Goal: Transaction & Acquisition: Purchase product/service

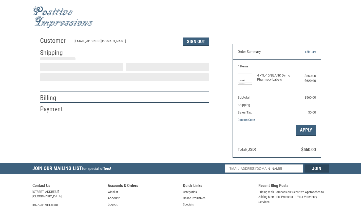
scroll to position [5, 0]
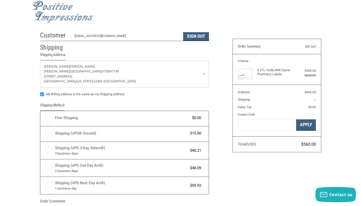
radio input "true"
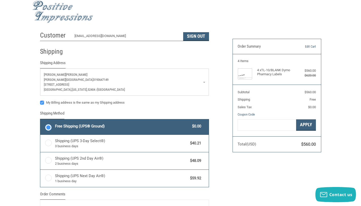
click at [203, 82] on link "Molly Flynn Frey Pet Hospital 3193647149 2300 16th Avenue SW Cedar Rapids, Iowa…" at bounding box center [124, 82] width 169 height 27
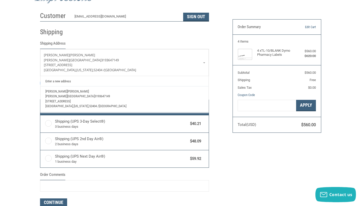
scroll to position [0, 0]
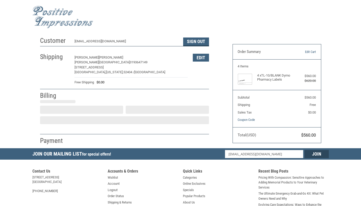
select select "US"
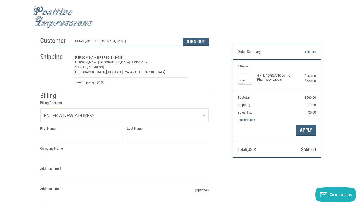
click at [200, 58] on button "Edit" at bounding box center [201, 58] width 16 height 8
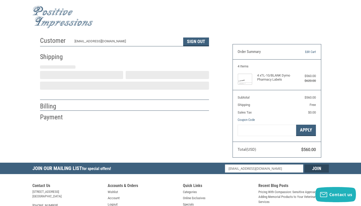
select select "US"
select select "IA"
type input "[PERSON_NAME]"
type input "[PERSON_NAME][GEOGRAPHIC_DATA]"
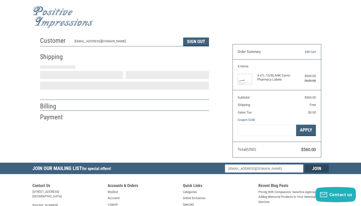
type input "[STREET_ADDRESS]"
type input "[GEOGRAPHIC_DATA]"
select select "IA"
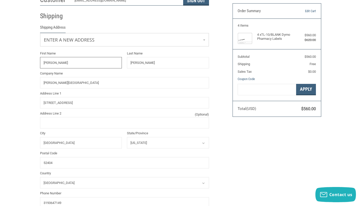
scroll to position [47, 0]
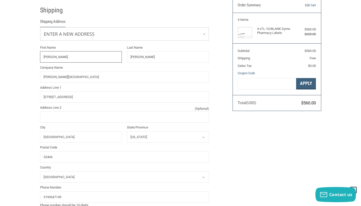
type input "[PERSON_NAME]"
type input "[PERSON_NAME][GEOGRAPHIC_DATA]"
type input "[STREET_ADDRESS]"
type input "[GEOGRAPHIC_DATA]"
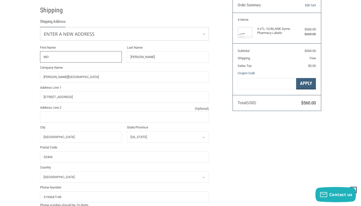
type input "M"
type input "[PERSON_NAME]"
click at [18, 118] on div "Customer [EMAIL_ADDRESS][DOMAIN_NAME] Sign Out Shipping Shipping Address Enter …" at bounding box center [180, 190] width 361 height 405
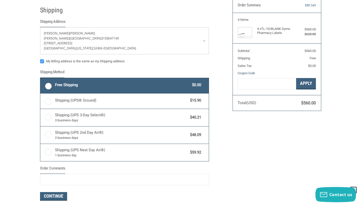
click at [41, 62] on label "My Billing address is the same as my Shipping address" at bounding box center [124, 61] width 169 height 4
click at [40, 59] on input "My Billing address is the same as my Shipping address" at bounding box center [40, 59] width 0 height 0
checkbox input "false"
click at [47, 86] on label "Free Shipping $0.00" at bounding box center [124, 85] width 169 height 15
click at [41, 79] on input "Free Shipping $0.00" at bounding box center [40, 79] width 0 height 0
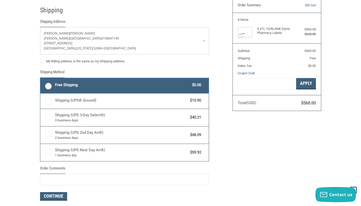
radio input "true"
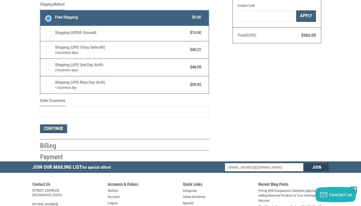
scroll to position [127, 0]
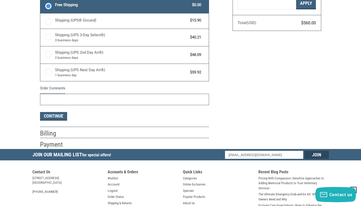
click at [49, 100] on input "Order Comments" at bounding box center [124, 99] width 169 height 11
type input "PO#: [PERSON_NAME] [DATE]"
click at [63, 115] on button "Continue" at bounding box center [53, 116] width 27 height 9
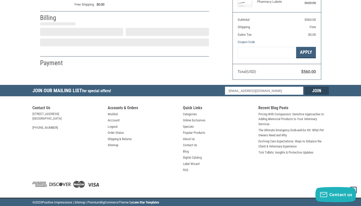
select select "US"
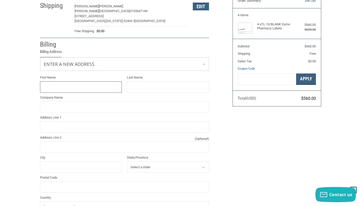
scroll to position [48, 0]
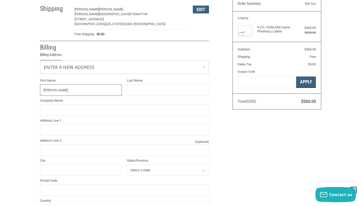
type input "[PERSON_NAME]"
type input "[STREET_ADDRESS]"
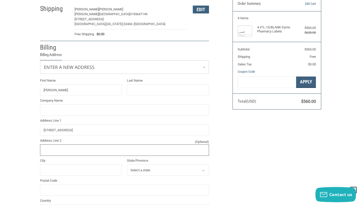
type input "Ste 500"
type input "[GEOGRAPHIC_DATA]"
select select "CO"
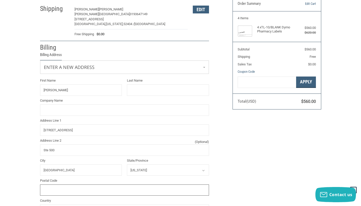
type input "80206"
type input "7206442075"
type input "[PERSON_NAME]"
type input "[STREET_ADDRESS]"
type input "STE 500"
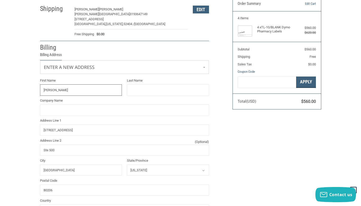
type input "[GEOGRAPHIC_DATA]"
click at [137, 89] on input "Last Name" at bounding box center [168, 89] width 82 height 11
click at [54, 91] on input "[PERSON_NAME]" at bounding box center [81, 89] width 82 height 11
type input "R"
type input "[PERSON_NAME]"
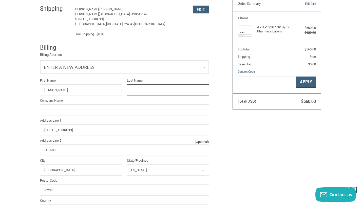
type input "[PERSON_NAME]"
type input "[PERSON_NAME][GEOGRAPHIC_DATA]"
type input "[STREET_ADDRESS]"
type input "[PERSON_NAME]"
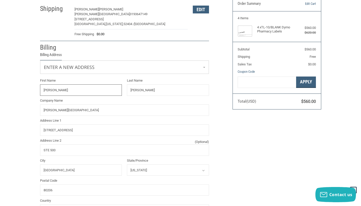
type input "[PERSON_NAME][GEOGRAPHIC_DATA]"
type input "[STREET_ADDRESS]"
click at [61, 89] on input "[PERSON_NAME]" at bounding box center [81, 89] width 82 height 11
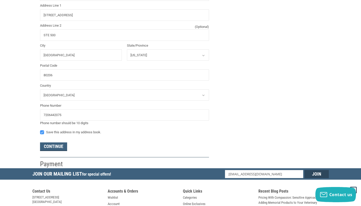
scroll to position [175, 0]
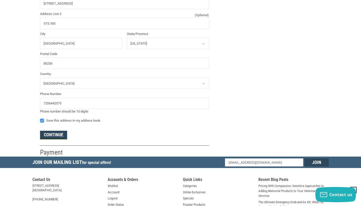
type input "[PERSON_NAME]"
click at [57, 135] on button "Continue" at bounding box center [53, 135] width 27 height 9
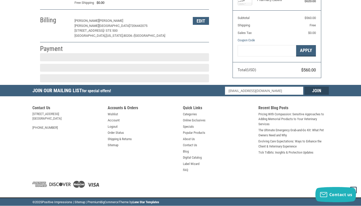
scroll to position [81, 0]
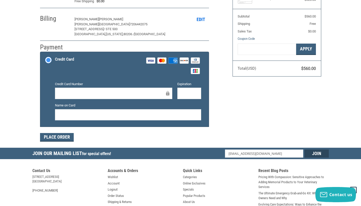
click at [203, 20] on button "Edit" at bounding box center [201, 19] width 16 height 8
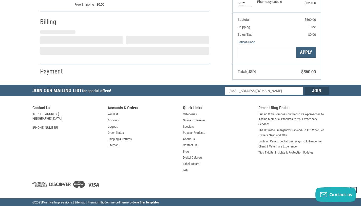
select select "CO"
select select "US"
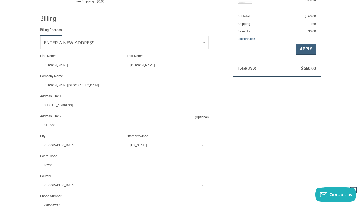
scroll to position [89, 0]
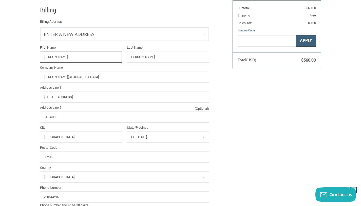
click at [55, 57] on input "[PERSON_NAME]" at bounding box center [81, 56] width 82 height 11
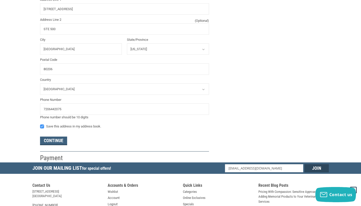
scroll to position [191, 0]
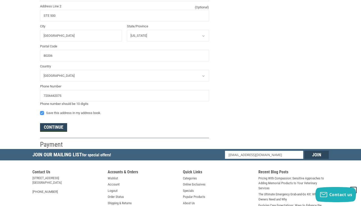
type input "E [PERSON_NAME]"
click at [59, 129] on button "Continue" at bounding box center [53, 127] width 27 height 9
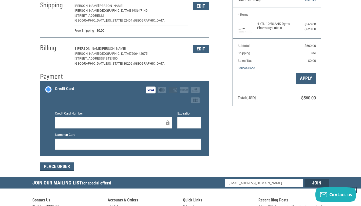
scroll to position [76, 0]
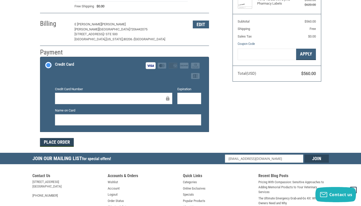
click at [67, 144] on button "Place Order" at bounding box center [57, 142] width 34 height 9
